Goal: Find specific page/section: Find specific page/section

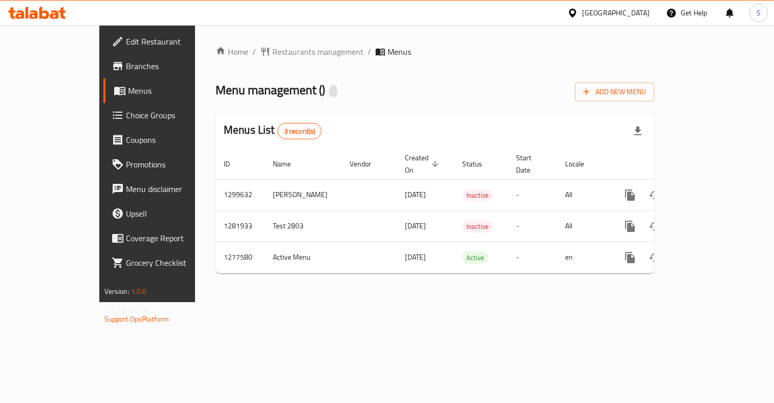
click at [435, 89] on div "Menu management ( ) Add New Menu" at bounding box center [434, 89] width 439 height 23
click at [387, 52] on span "Menus" at bounding box center [399, 52] width 24 height 12
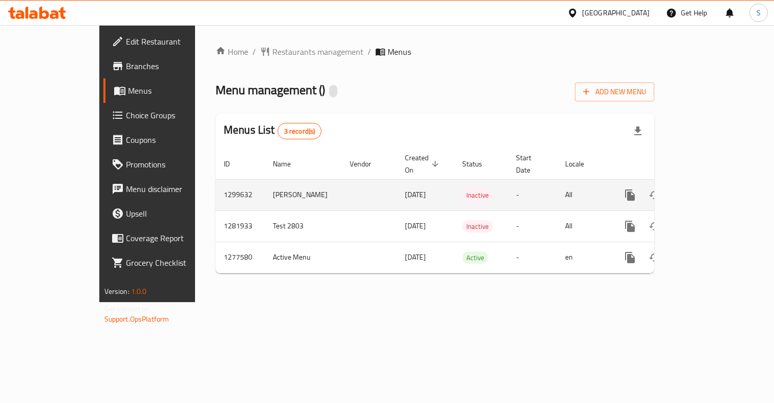
click at [215, 181] on td "1299632" at bounding box center [239, 194] width 49 height 31
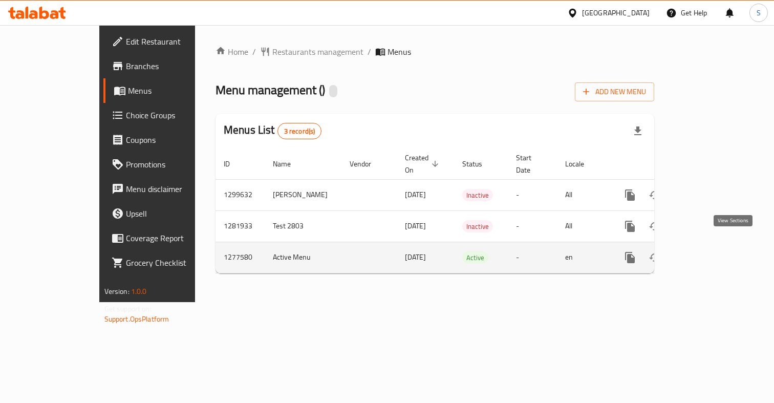
click at [710, 251] on icon "enhanced table" at bounding box center [703, 257] width 12 height 12
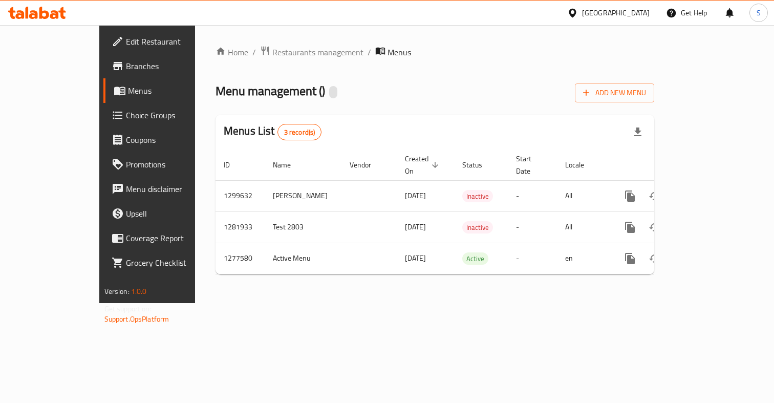
click at [382, 78] on div "Home / Restaurants management / Menus Menu management ( ) Add New Menu Menus Li…" at bounding box center [434, 164] width 439 height 237
click at [387, 55] on span "Menus" at bounding box center [399, 52] width 24 height 12
click at [126, 72] on span "Branches" at bounding box center [173, 66] width 95 height 12
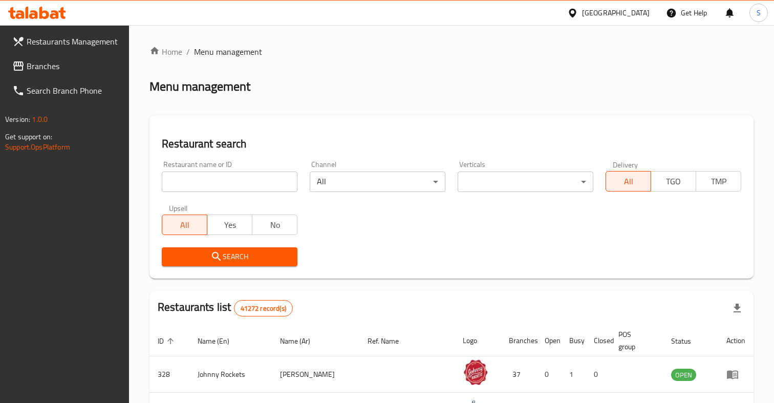
click at [271, 181] on input "search" at bounding box center [230, 181] width 136 height 20
paste input "6964"
click button "Search" at bounding box center [230, 256] width 136 height 19
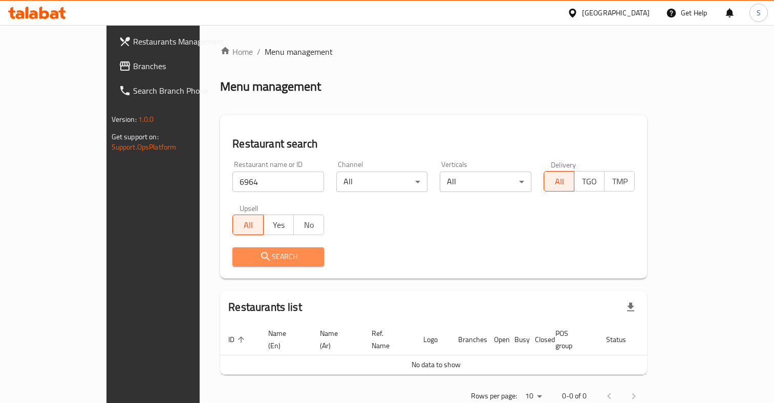
click at [241, 260] on span "Search" at bounding box center [278, 256] width 75 height 13
click at [247, 174] on input "6964" at bounding box center [278, 181] width 92 height 20
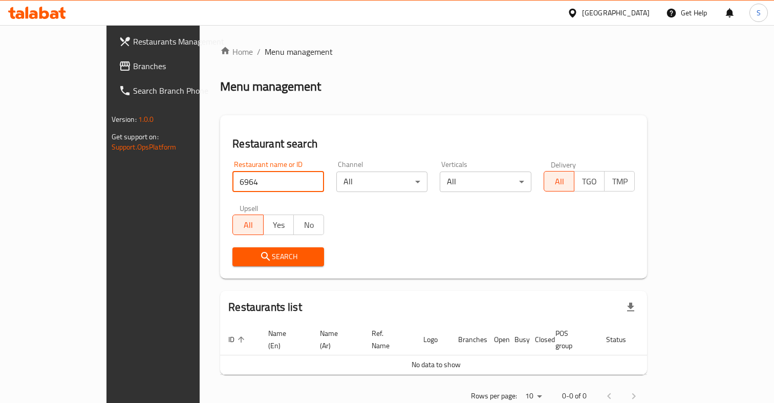
click at [247, 174] on input "6964" at bounding box center [278, 181] width 92 height 20
paste input "Crunchy Sweet"
type input "Crunchy Sweet"
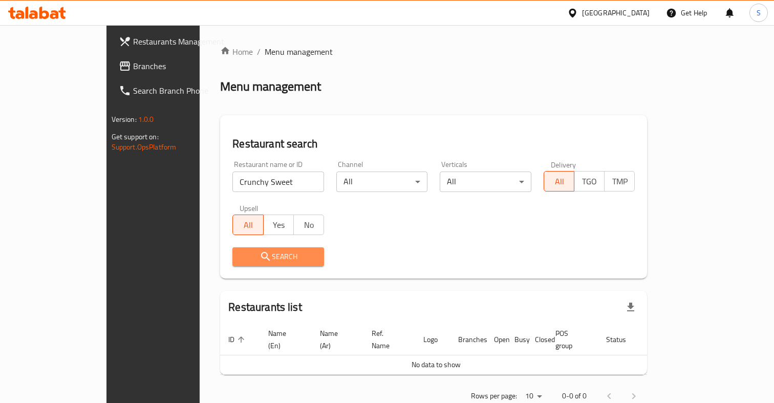
click at [241, 256] on span "Search" at bounding box center [278, 256] width 75 height 13
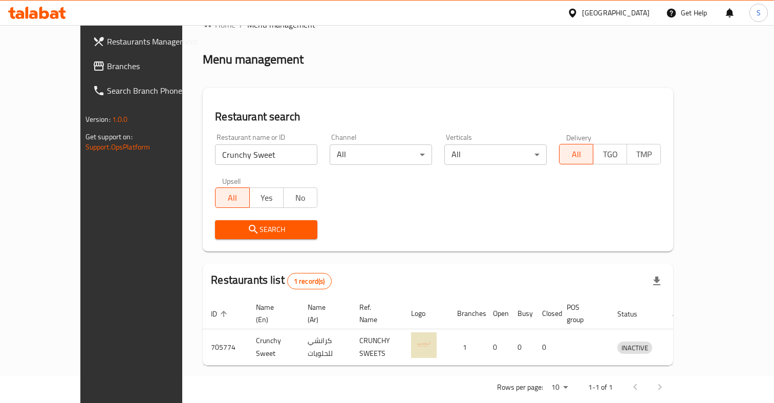
scroll to position [34, 0]
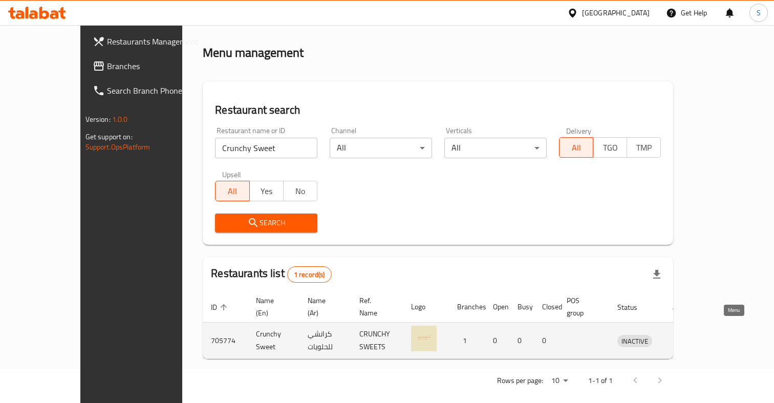
click at [685, 334] on icon "enhanced table" at bounding box center [678, 340] width 12 height 12
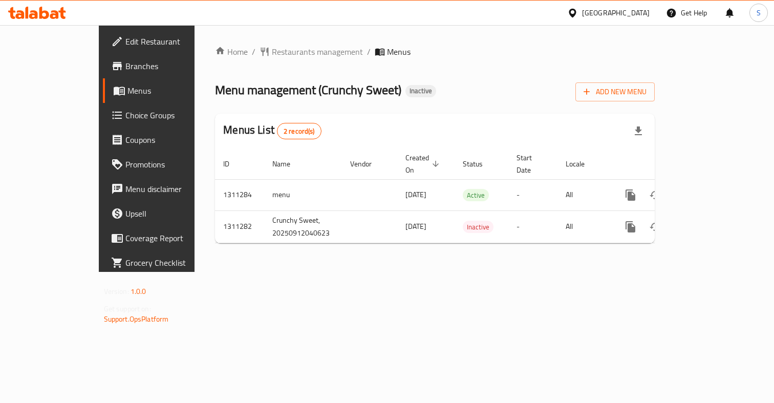
click at [514, 272] on div "Home / Restaurants management / Menus Menu management ( Crunchy Sweet ) Inactiv…" at bounding box center [434, 148] width 481 height 247
